Goal: Navigation & Orientation: Understand site structure

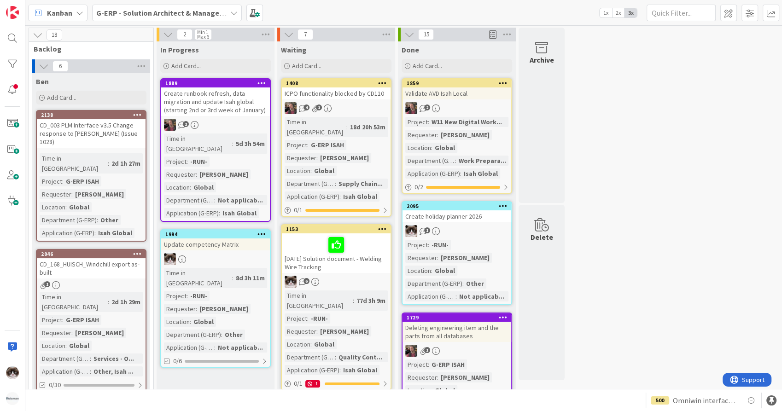
click at [189, 10] on b "G-ERP - Solution Architect & Management" at bounding box center [166, 12] width 141 height 9
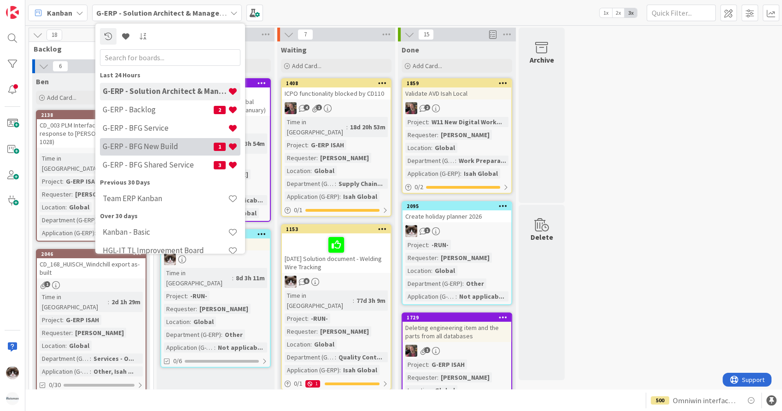
click at [167, 142] on h4 "G-ERP - BFG New Build" at bounding box center [158, 146] width 111 height 9
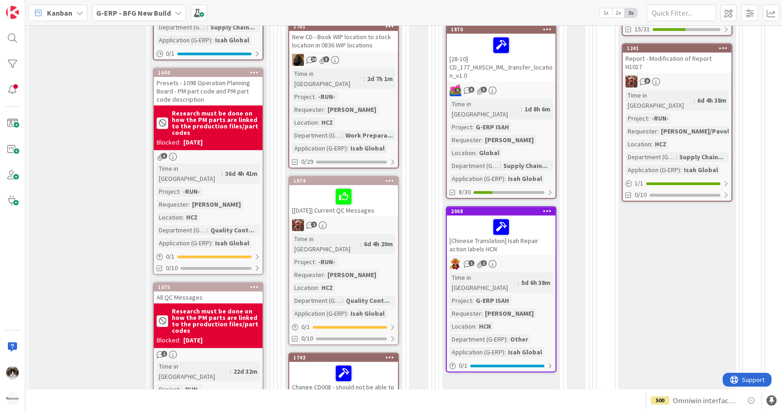
scroll to position [515, 0]
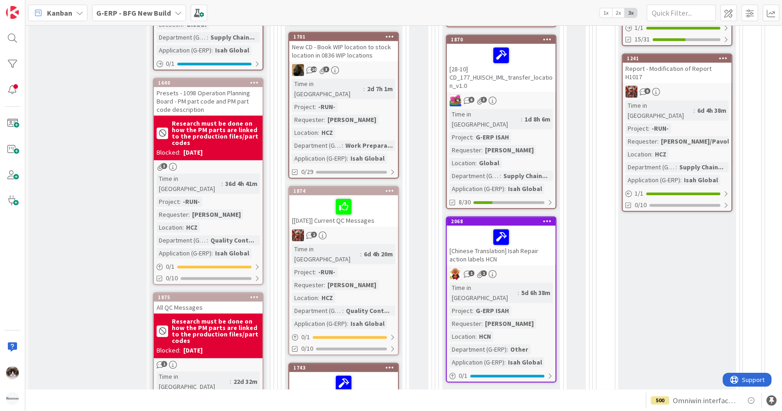
click at [385, 64] on div "10 3" at bounding box center [343, 70] width 109 height 12
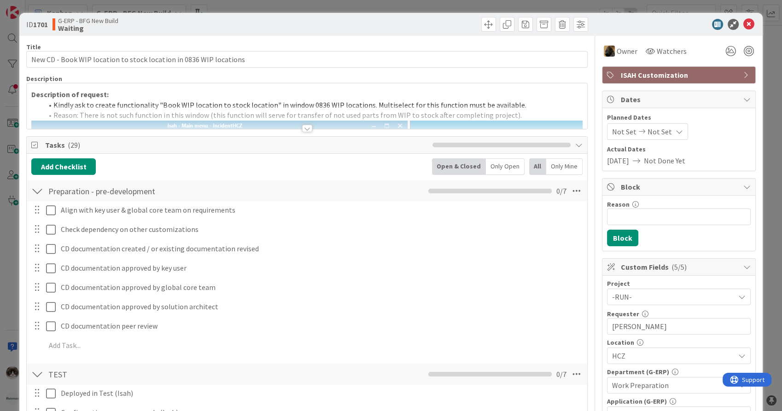
click at [303, 128] on div at bounding box center [307, 128] width 10 height 7
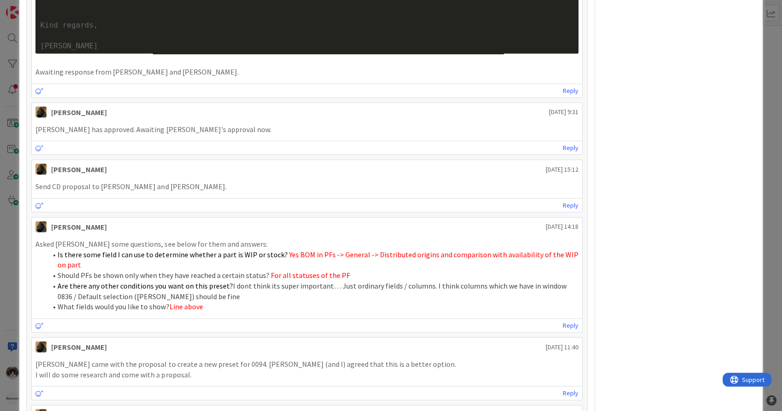
scroll to position [1982, 0]
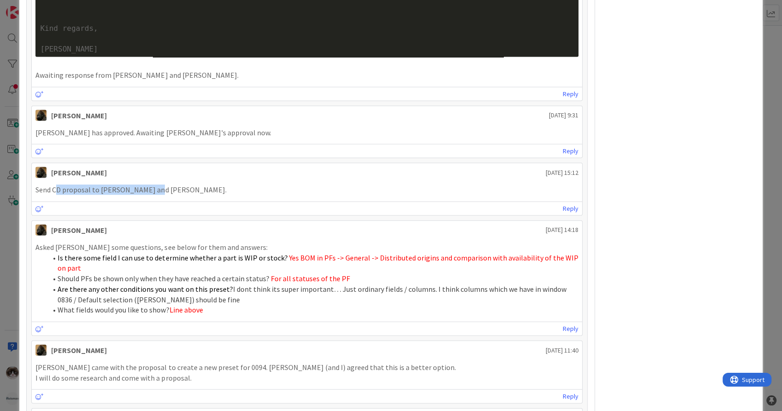
drag, startPoint x: 155, startPoint y: 176, endPoint x: 58, endPoint y: 177, distance: 96.7
click at [58, 185] on p "Send CD proposal to Tomas and Karel." at bounding box center [306, 190] width 543 height 11
click at [256, 185] on p "Send CD proposal to Tomas and Karel." at bounding box center [306, 190] width 543 height 11
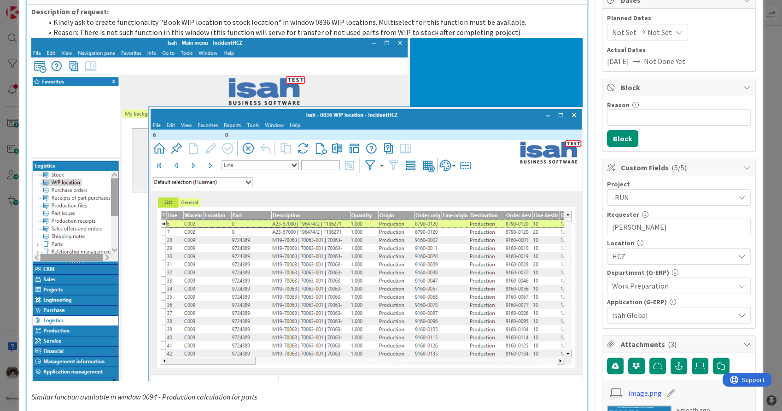
scroll to position [0, 0]
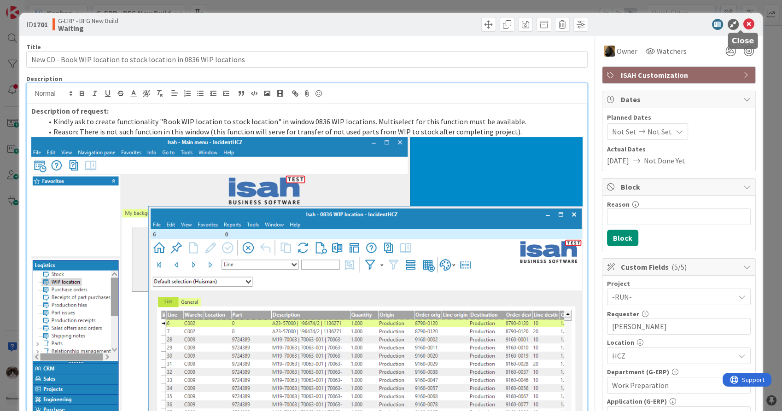
click at [743, 25] on icon at bounding box center [748, 24] width 11 height 11
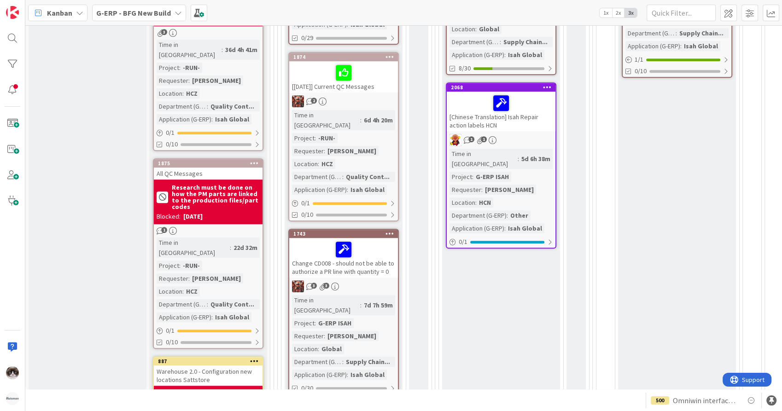
scroll to position [665, 0]
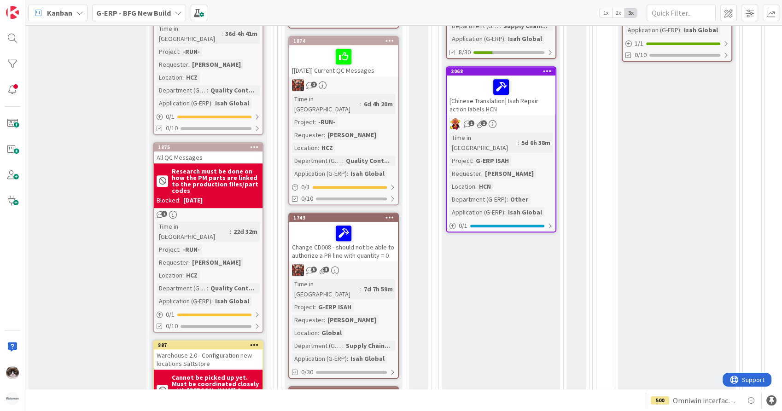
click at [372, 112] on div "Time in Column : 6d 4h 20m Project : -RUN- Requester : Tomas Hermann Location :…" at bounding box center [343, 136] width 103 height 85
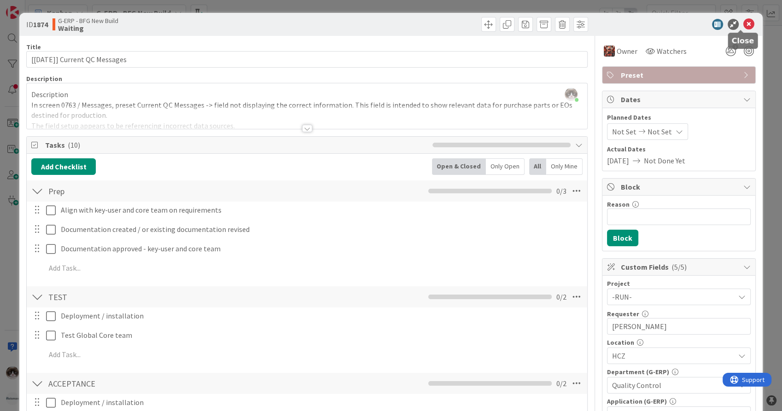
click at [743, 26] on icon at bounding box center [748, 24] width 11 height 11
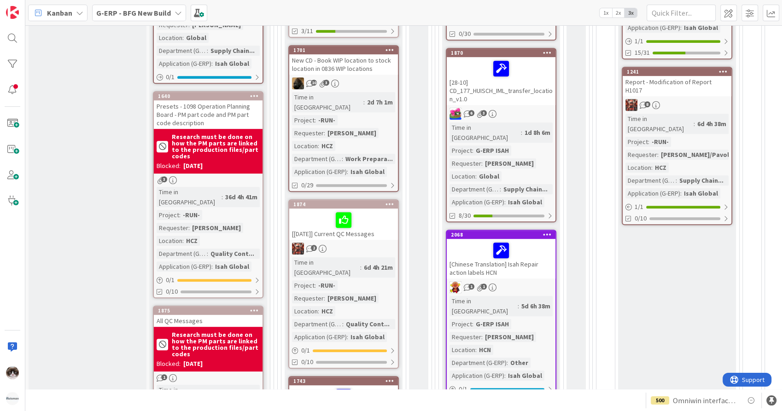
scroll to position [491, 0]
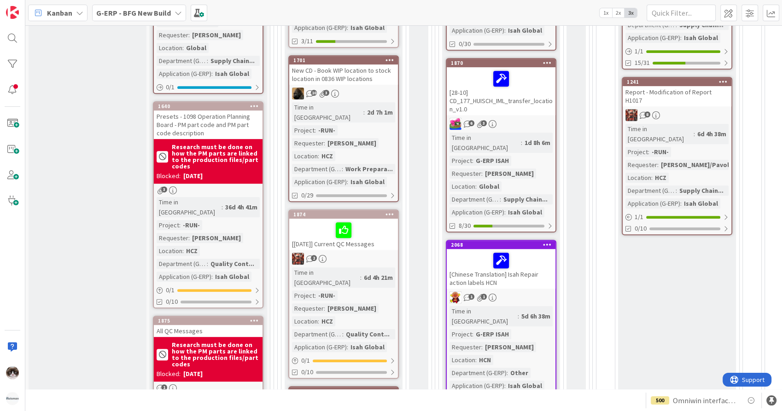
click at [369, 253] on div "2" at bounding box center [343, 259] width 109 height 12
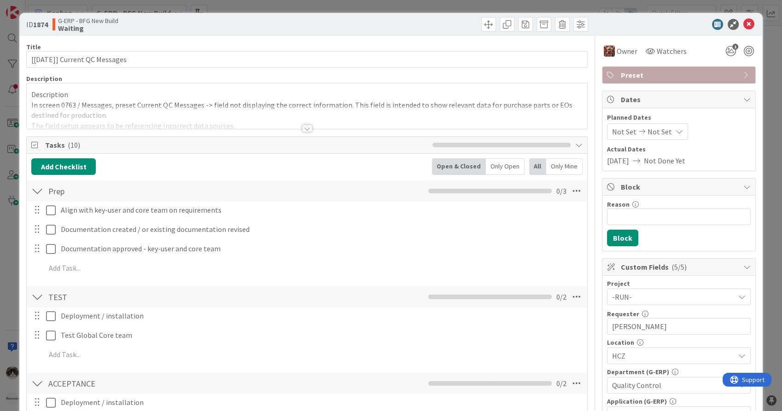
click at [302, 127] on div at bounding box center [307, 128] width 10 height 7
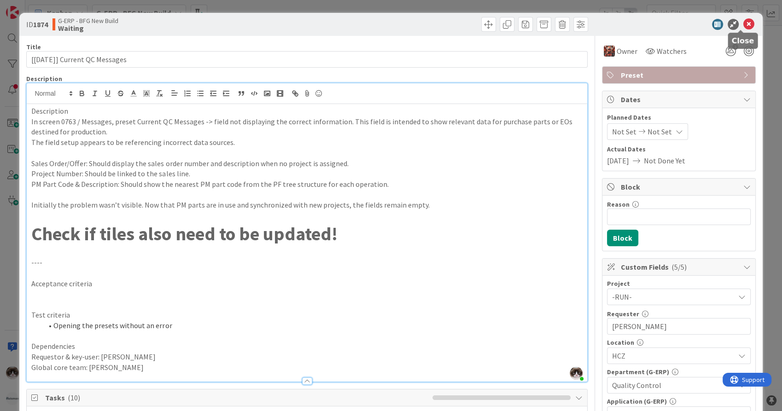
click at [743, 25] on icon at bounding box center [748, 24] width 11 height 11
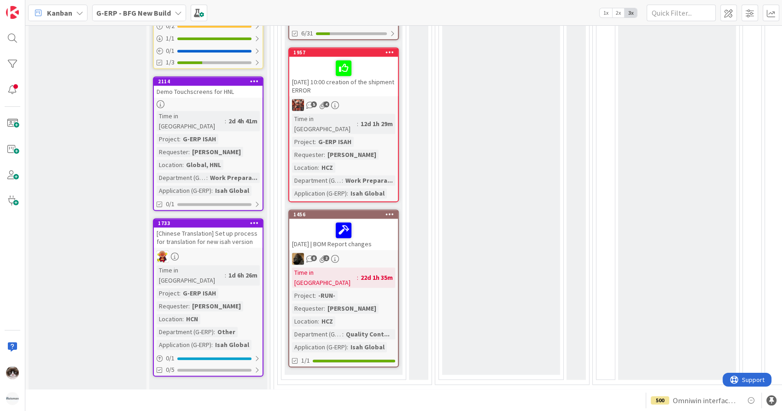
scroll to position [1170, 0]
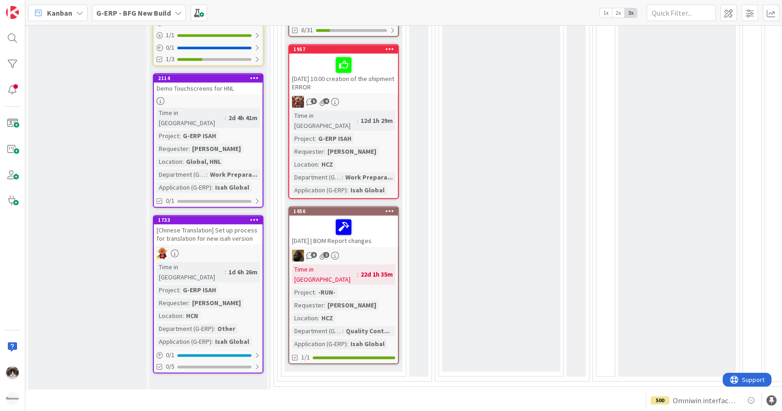
click at [364, 250] on div "8 2" at bounding box center [343, 256] width 109 height 12
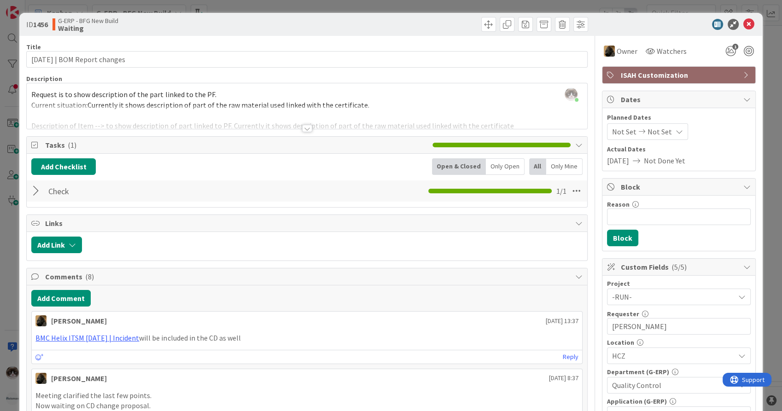
click at [305, 130] on div at bounding box center [307, 128] width 10 height 7
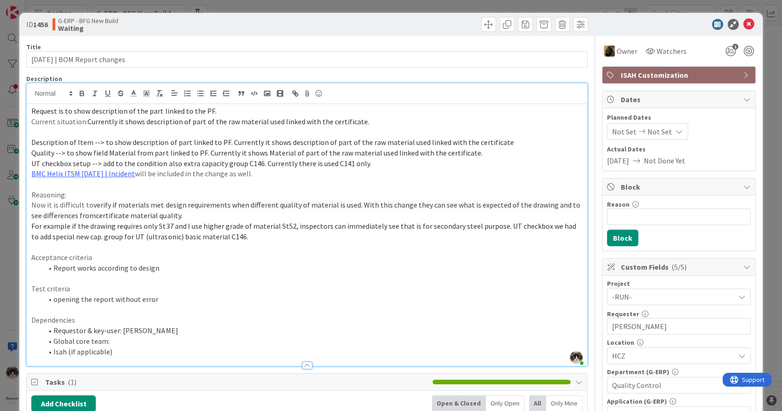
click at [132, 344] on li "Global core team:" at bounding box center [312, 341] width 540 height 11
click at [746, 29] on icon at bounding box center [748, 24] width 11 height 11
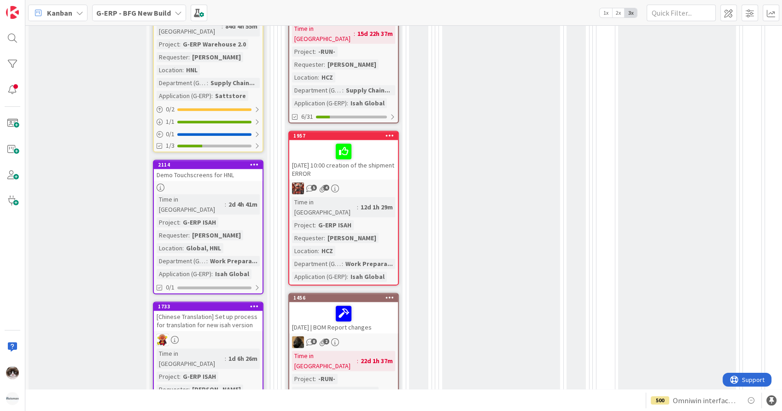
scroll to position [1123, 0]
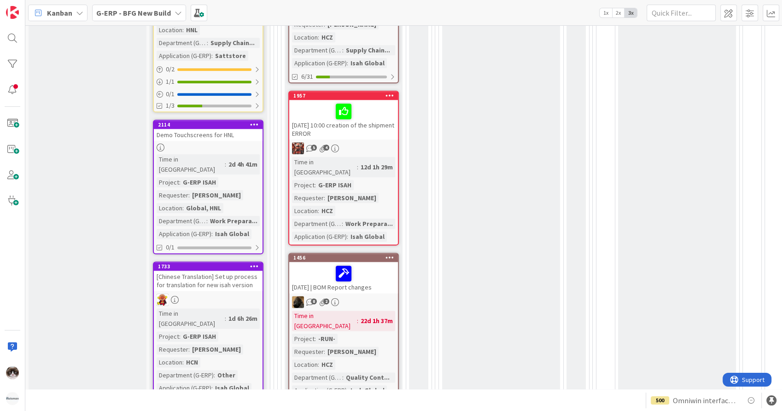
click at [158, 14] on b "G-ERP - BFG New Build" at bounding box center [133, 12] width 75 height 9
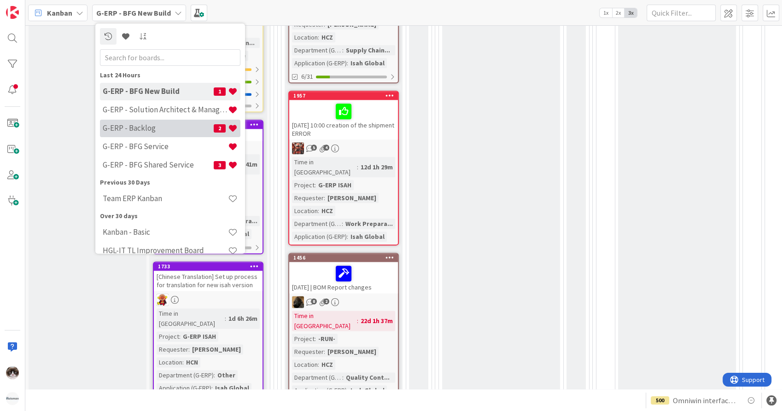
click at [149, 130] on h4 "G-ERP - Backlog" at bounding box center [158, 128] width 111 height 9
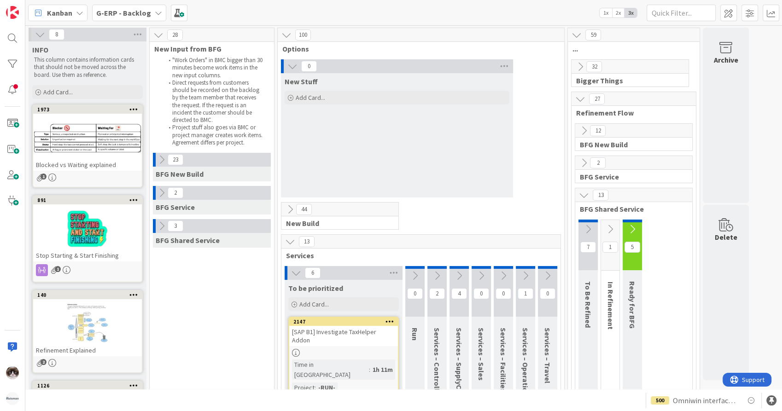
click at [289, 214] on icon at bounding box center [290, 210] width 10 height 10
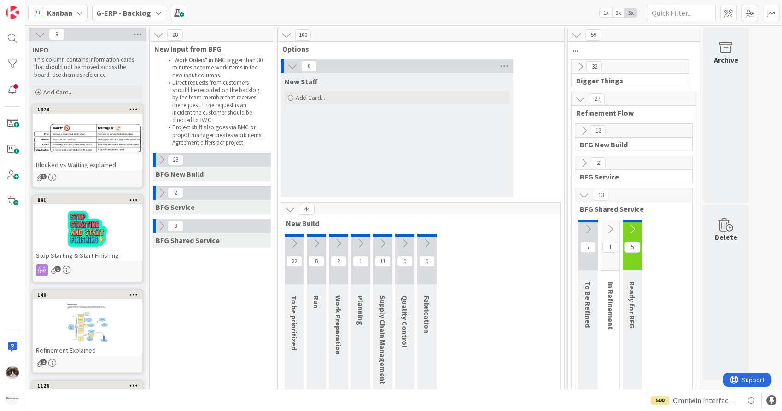
click at [341, 245] on icon at bounding box center [339, 244] width 10 height 10
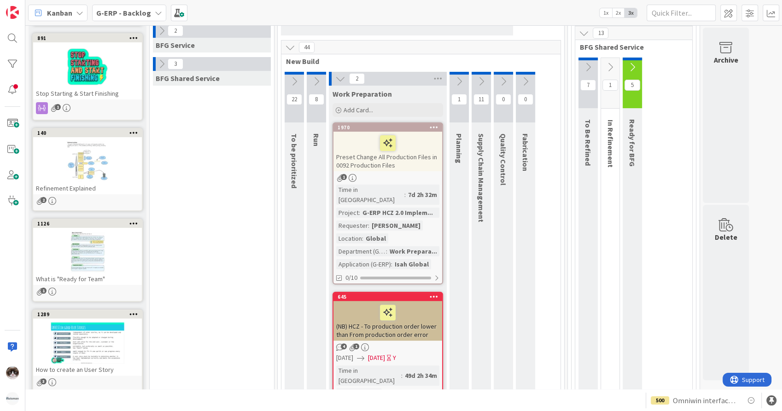
scroll to position [146, 0]
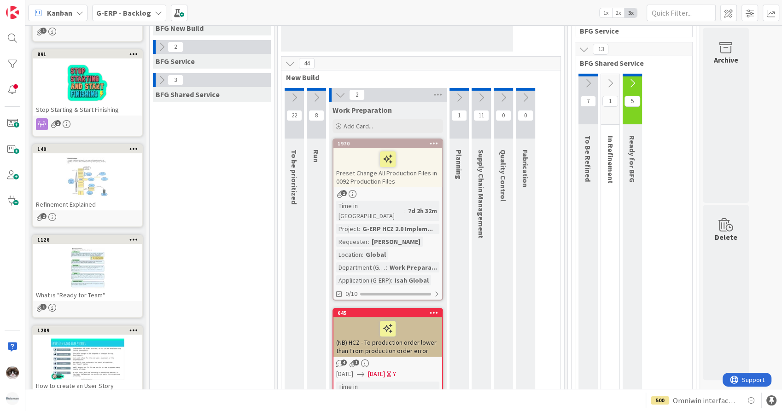
click at [457, 96] on icon at bounding box center [459, 98] width 10 height 10
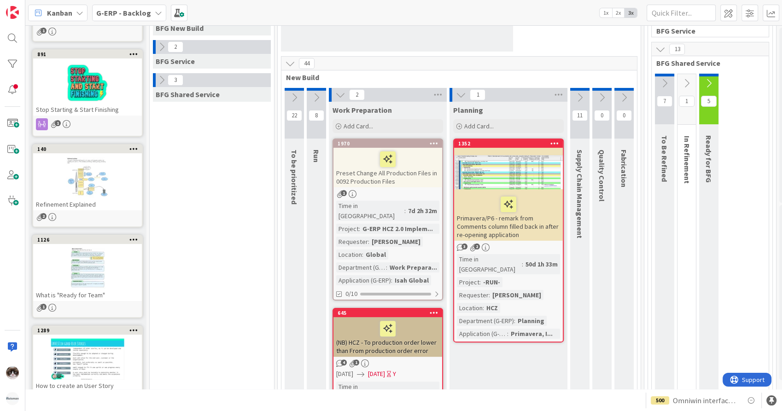
click at [688, 83] on icon at bounding box center [687, 83] width 10 height 10
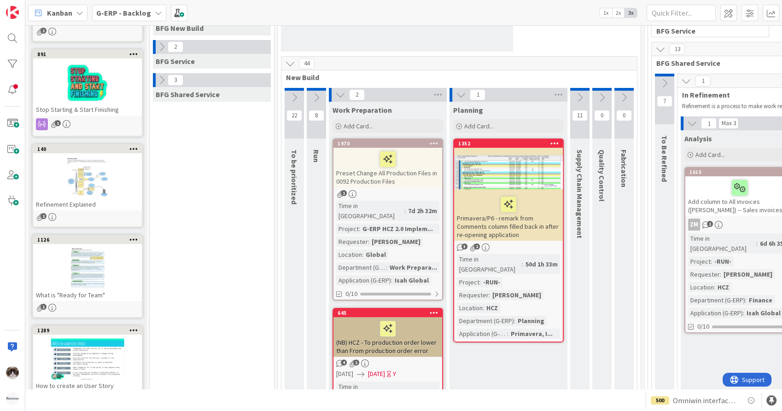
click at [662, 48] on icon at bounding box center [661, 49] width 10 height 10
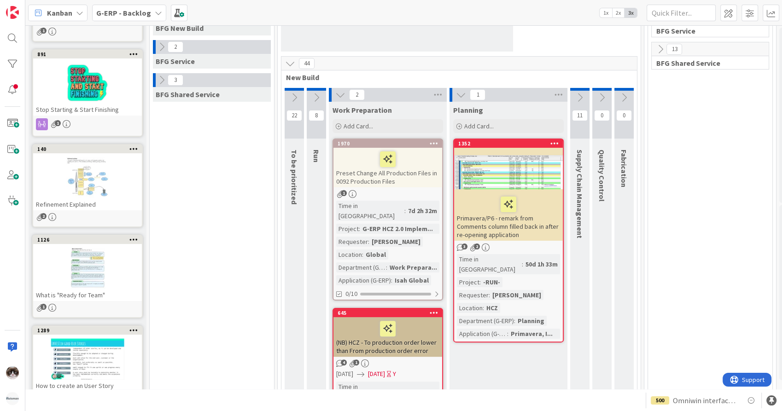
scroll to position [0, 0]
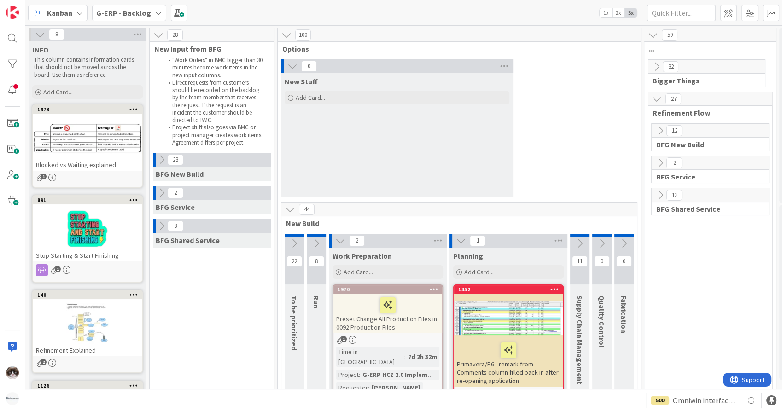
click at [662, 132] on icon at bounding box center [661, 131] width 10 height 10
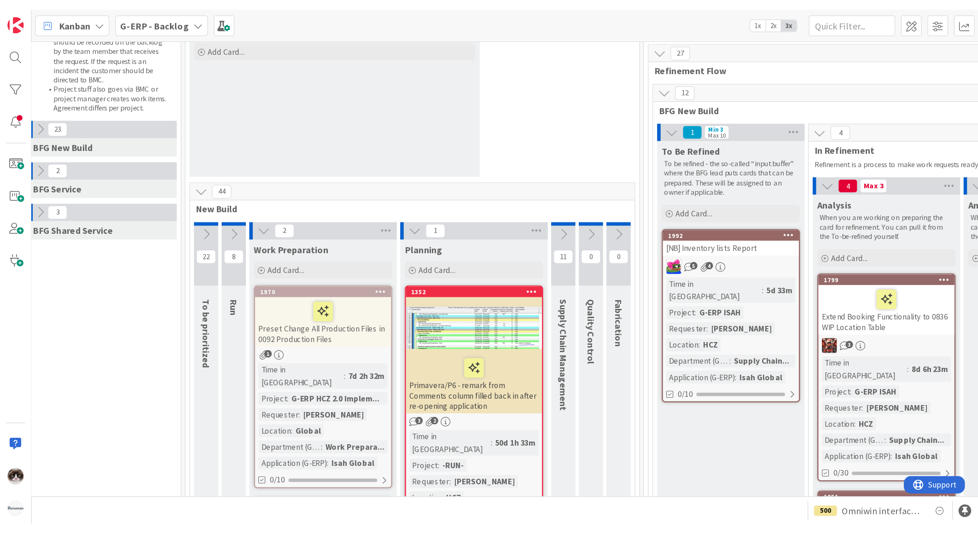
scroll to position [64, 129]
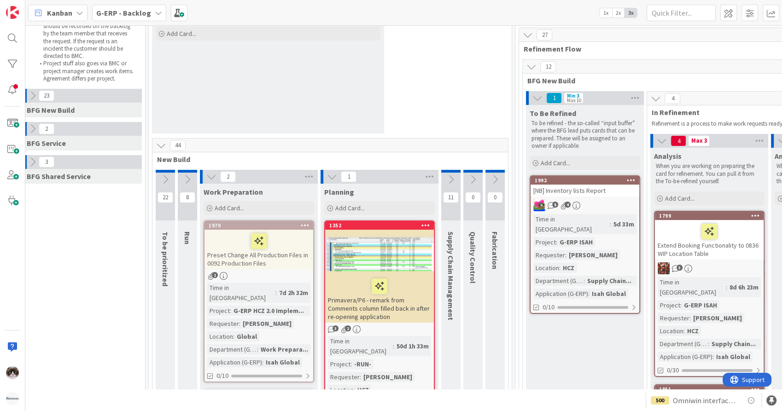
click at [167, 183] on icon at bounding box center [165, 180] width 10 height 10
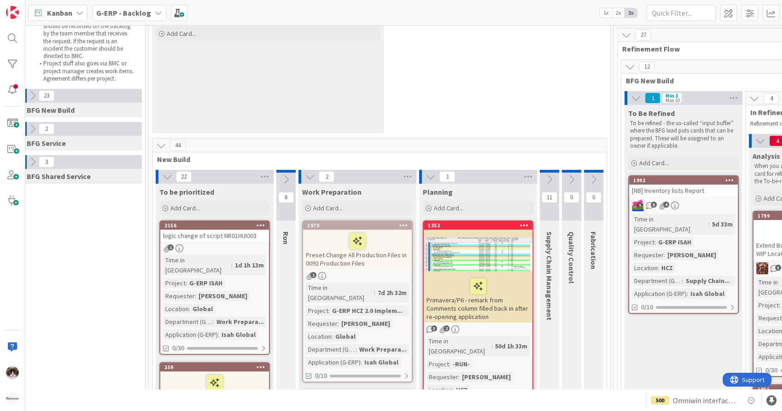
click at [165, 176] on icon at bounding box center [167, 177] width 10 height 10
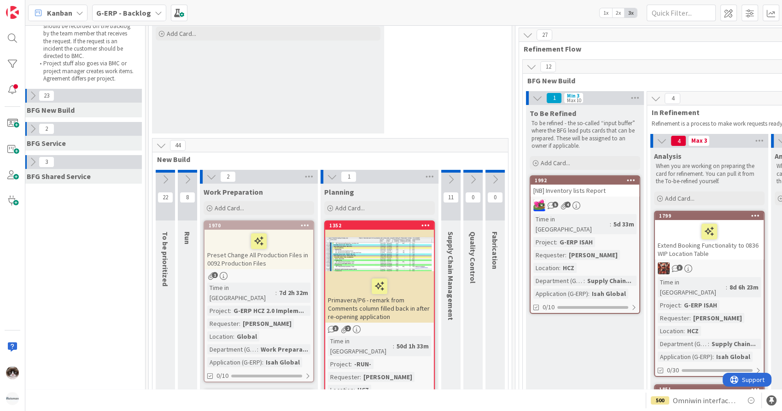
click at [164, 146] on icon at bounding box center [161, 145] width 10 height 10
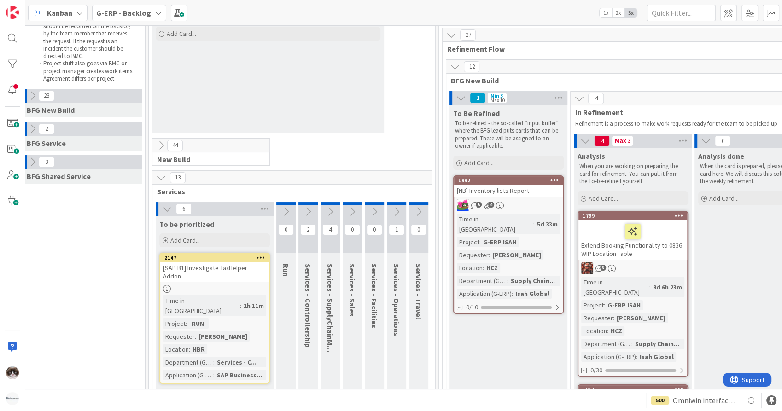
click at [160, 172] on button at bounding box center [161, 178] width 12 height 12
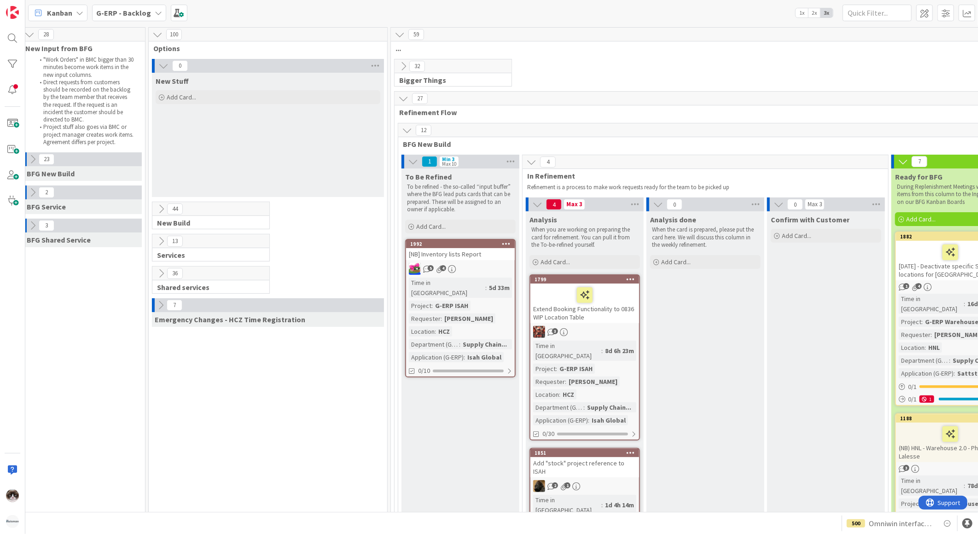
scroll to position [0, 129]
click at [185, 38] on div "100" at bounding box center [268, 35] width 239 height 14
drag, startPoint x: 185, startPoint y: 38, endPoint x: 293, endPoint y: 59, distance: 110.7
click at [114, 14] on b "G-ERP - Backlog" at bounding box center [123, 12] width 55 height 9
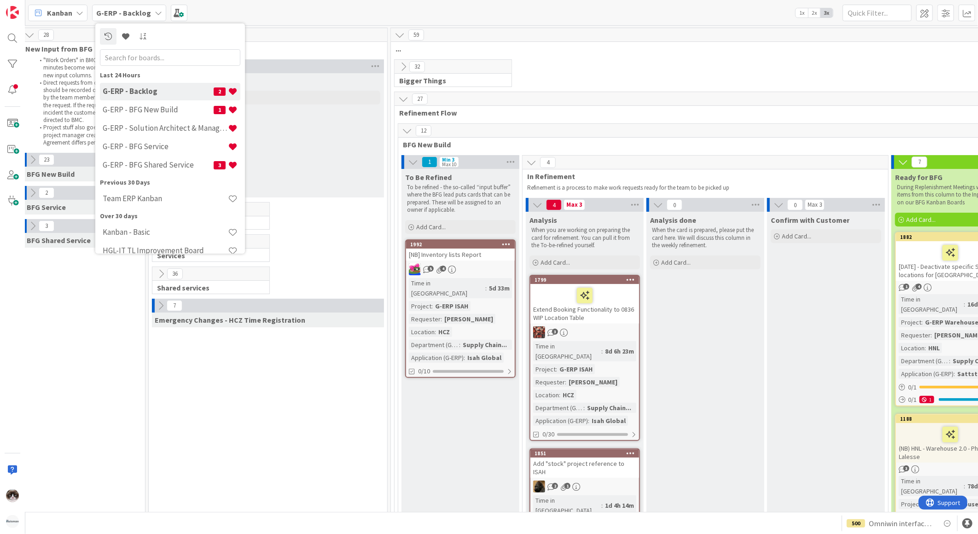
click at [505, 142] on span "BFG New Build" at bounding box center [702, 144] width 598 height 9
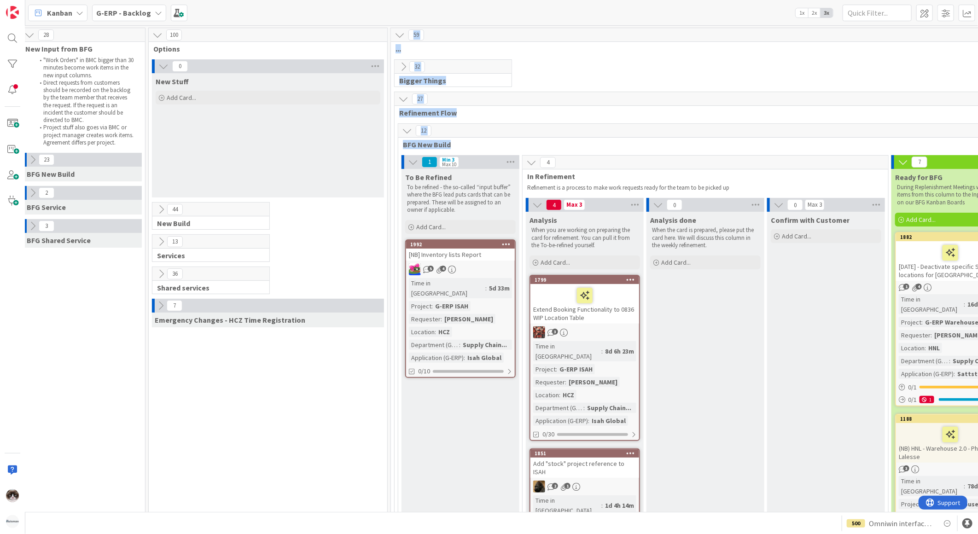
drag, startPoint x: 479, startPoint y: 148, endPoint x: 389, endPoint y: 30, distance: 147.9
